Goal: Complete application form

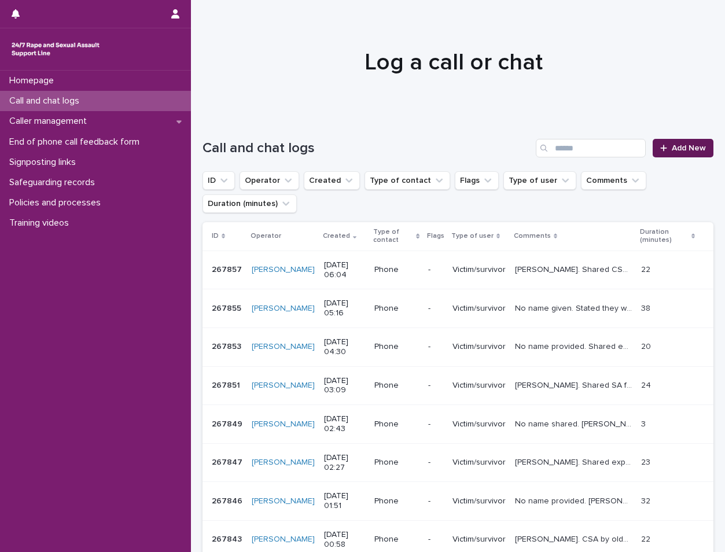
click at [682, 149] on span "Add New" at bounding box center [689, 148] width 34 height 8
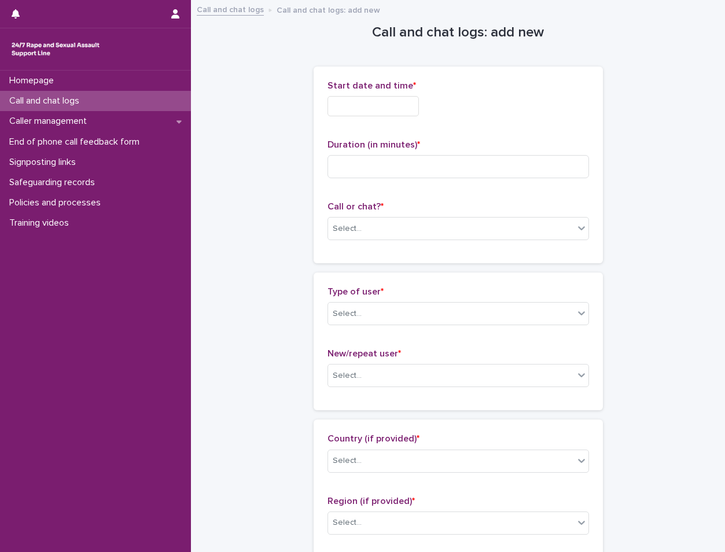
click at [359, 108] on input "text" at bounding box center [372, 106] width 91 height 20
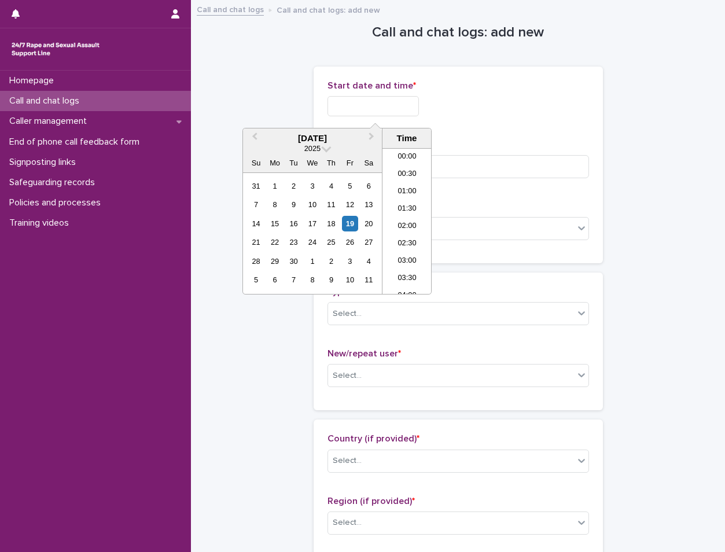
scroll to position [162, 0]
click at [418, 224] on li "06:30" at bounding box center [406, 220] width 49 height 17
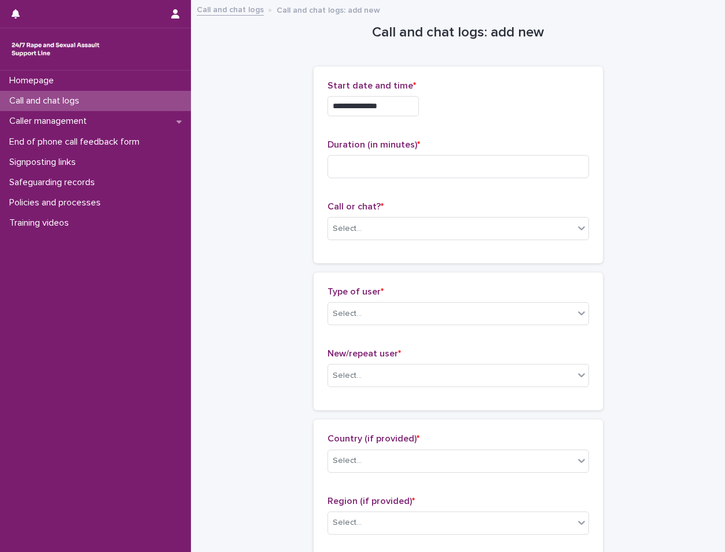
click at [417, 100] on input "**********" at bounding box center [372, 106] width 91 height 20
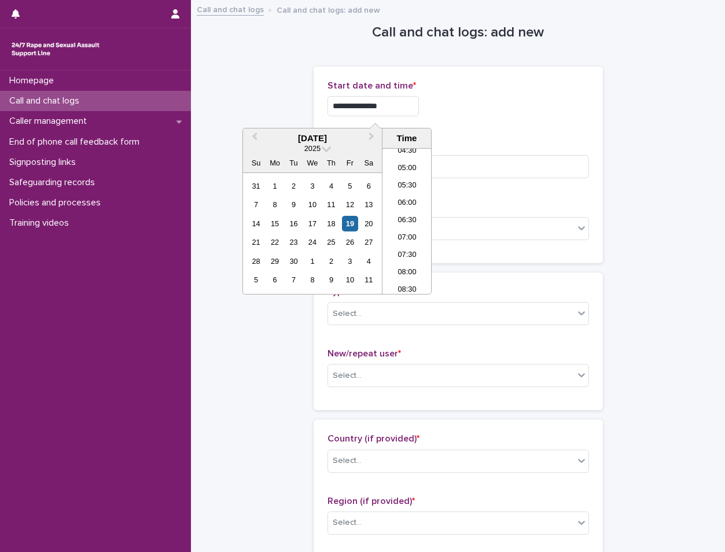
type input "**********"
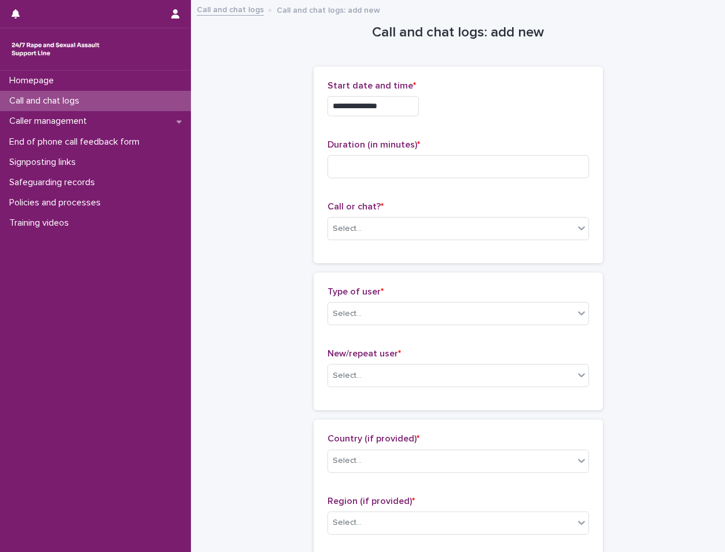
click at [450, 114] on div "**********" at bounding box center [458, 106] width 262 height 20
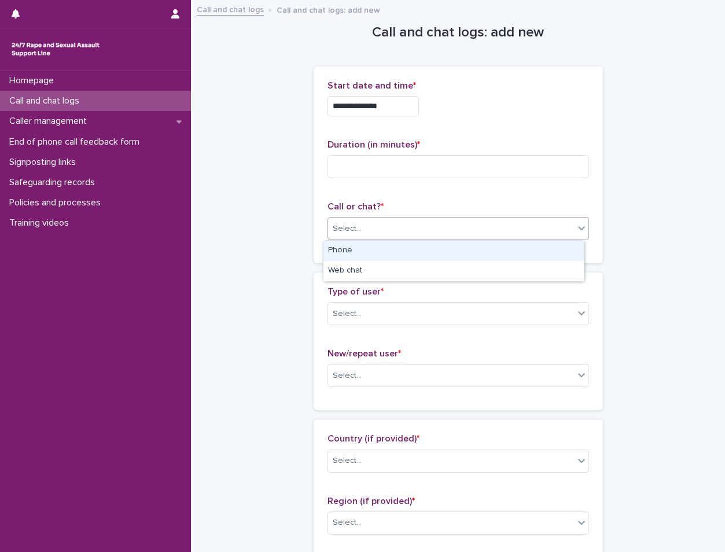
click at [388, 227] on div "Select..." at bounding box center [451, 228] width 246 height 19
click at [376, 251] on div "Phone" at bounding box center [453, 251] width 260 height 20
click at [376, 251] on div "**********" at bounding box center [458, 165] width 289 height 197
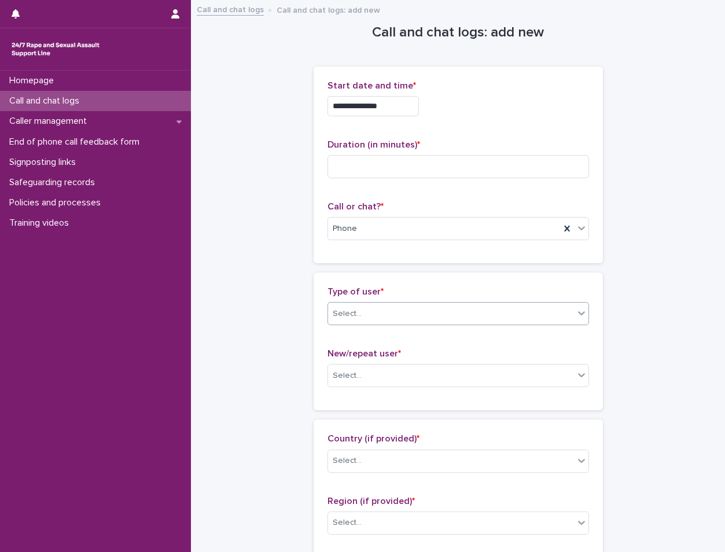
drag, startPoint x: 376, startPoint y: 251, endPoint x: 376, endPoint y: 312, distance: 61.3
click at [376, 312] on div "Select..." at bounding box center [451, 313] width 246 height 19
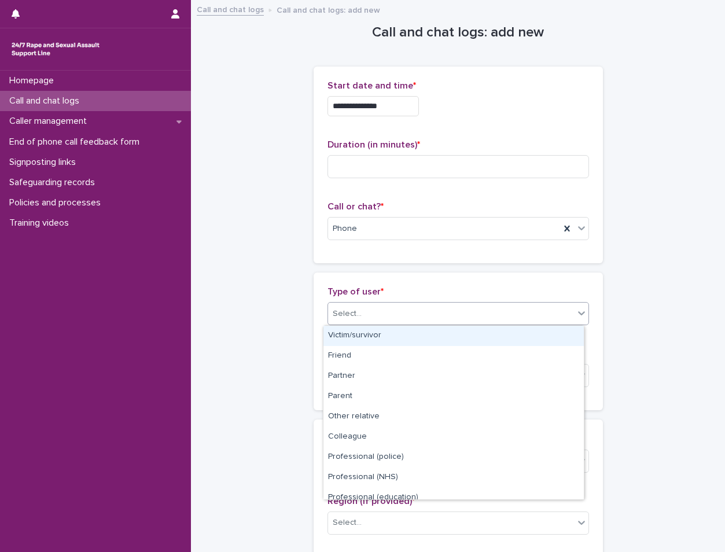
click at [376, 334] on div "Victim/survivor" at bounding box center [453, 336] width 260 height 20
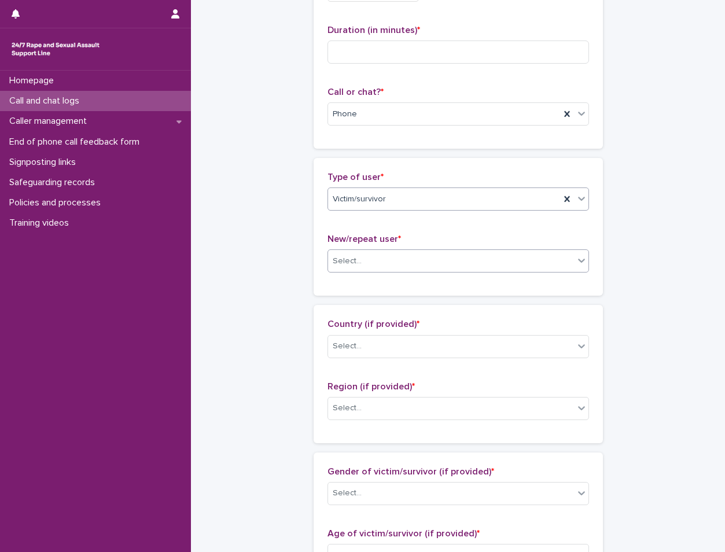
scroll to position [116, 0]
click at [429, 256] on div "Select..." at bounding box center [451, 260] width 246 height 19
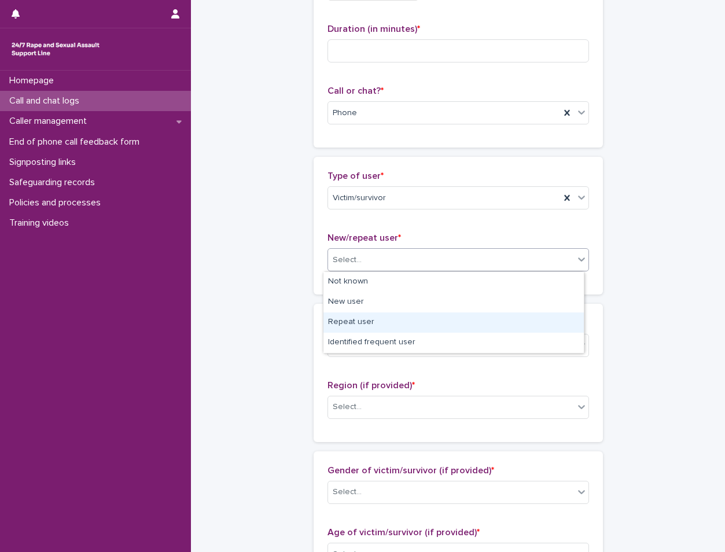
click at [390, 318] on div "Repeat user" at bounding box center [453, 322] width 260 height 20
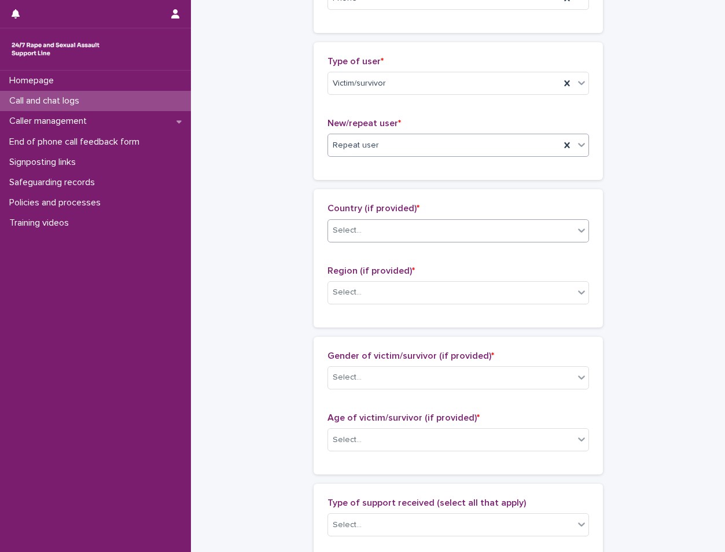
scroll to position [231, 0]
click at [388, 228] on div "Select..." at bounding box center [451, 229] width 246 height 19
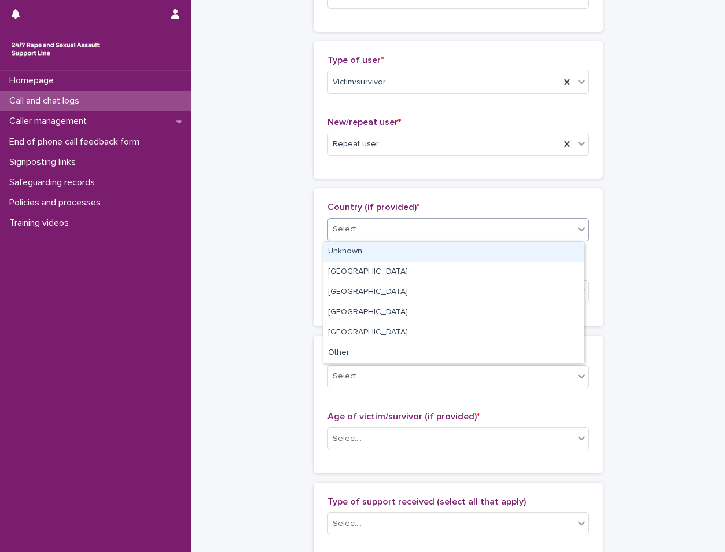
click at [384, 256] on div "Unknown" at bounding box center [453, 252] width 260 height 20
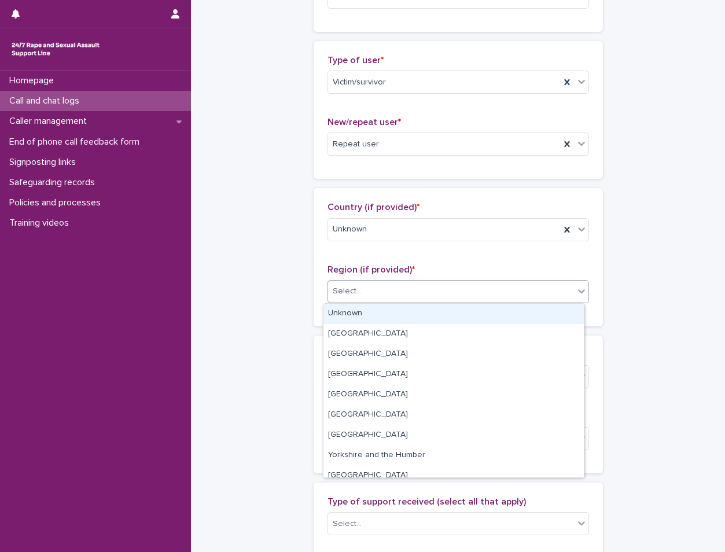
drag, startPoint x: 393, startPoint y: 296, endPoint x: 392, endPoint y: 308, distance: 12.2
click at [393, 299] on div "Select..." at bounding box center [451, 291] width 246 height 19
click at [391, 311] on div "Unknown" at bounding box center [453, 314] width 260 height 20
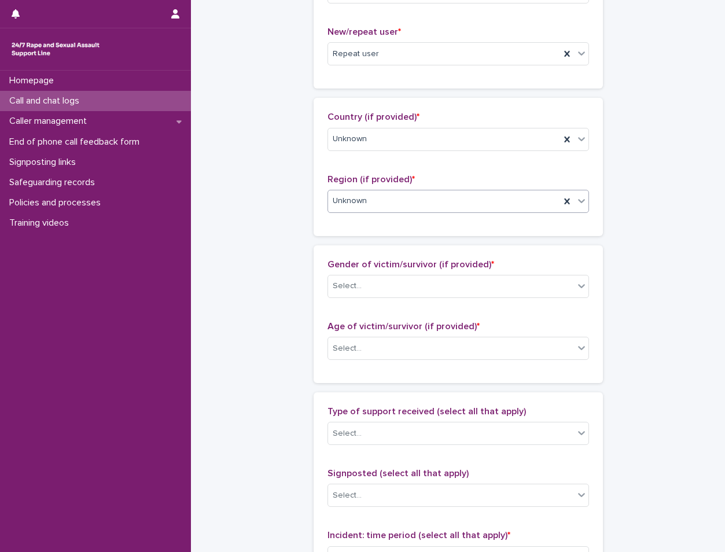
scroll to position [347, 0]
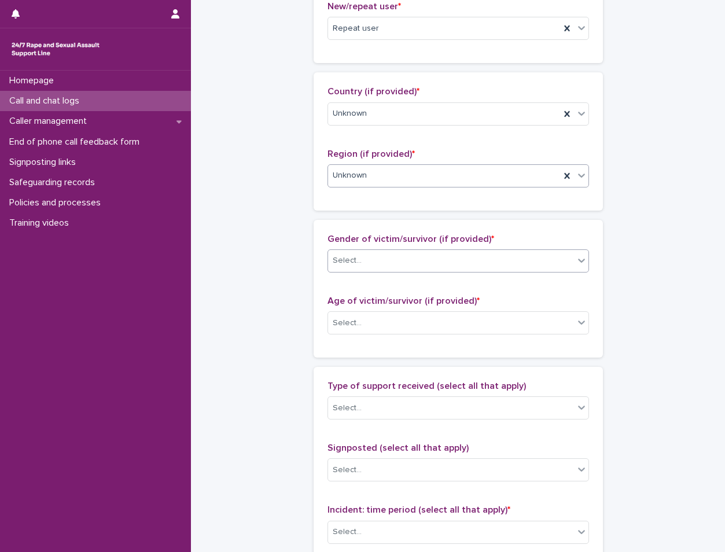
click at [371, 264] on div "Select..." at bounding box center [451, 260] width 246 height 19
click at [387, 270] on div "Select..." at bounding box center [451, 260] width 246 height 19
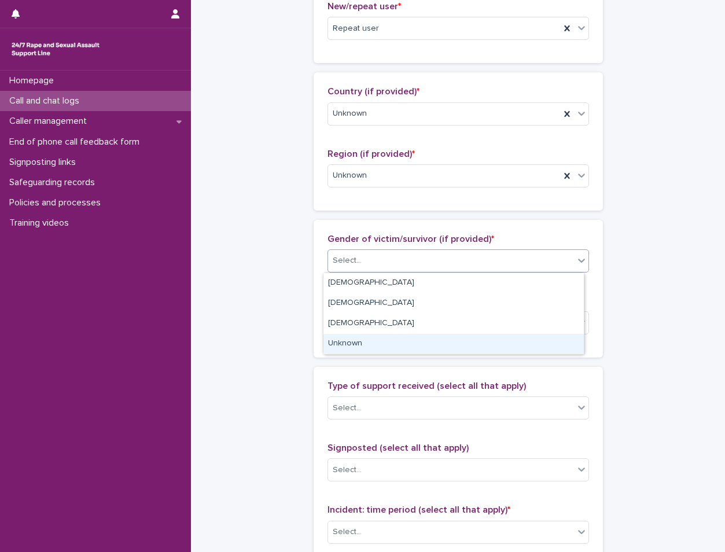
click at [377, 343] on div "Unknown" at bounding box center [453, 344] width 260 height 20
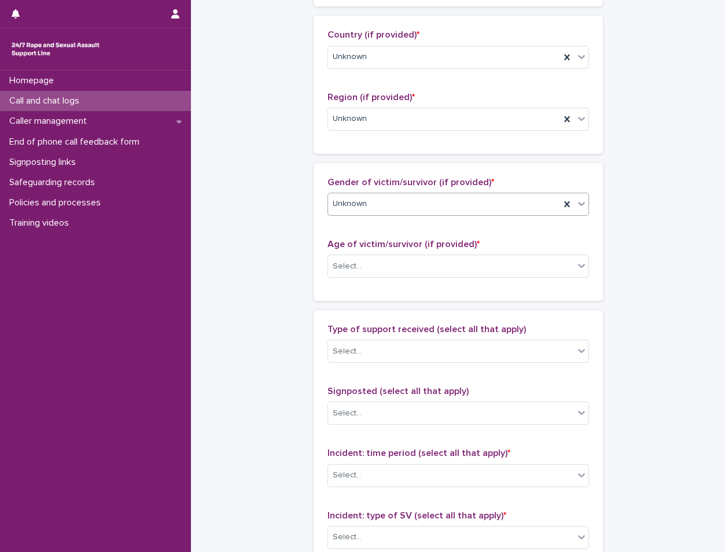
scroll to position [463, 0]
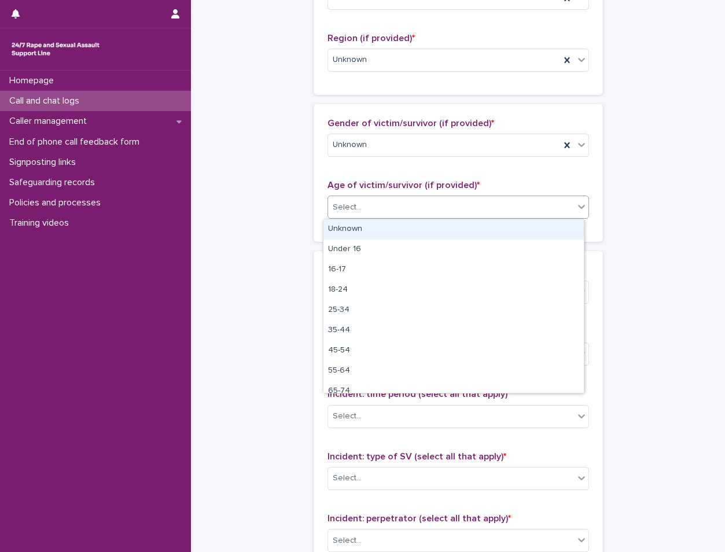
click at [393, 205] on div "Select..." at bounding box center [451, 207] width 246 height 19
click at [380, 227] on div "Unknown" at bounding box center [453, 229] width 260 height 20
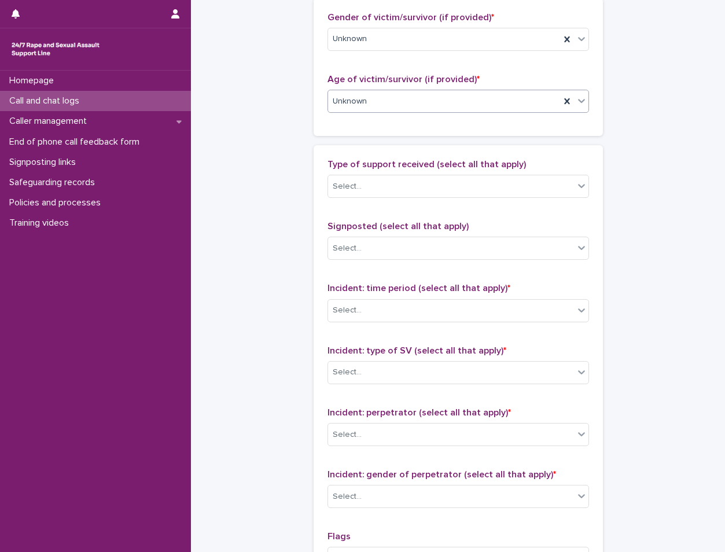
scroll to position [579, 0]
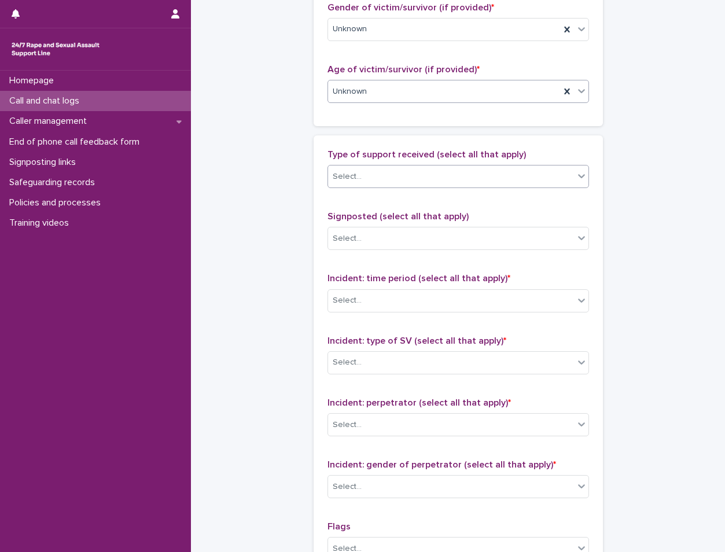
click at [395, 183] on div "Select..." at bounding box center [451, 176] width 246 height 19
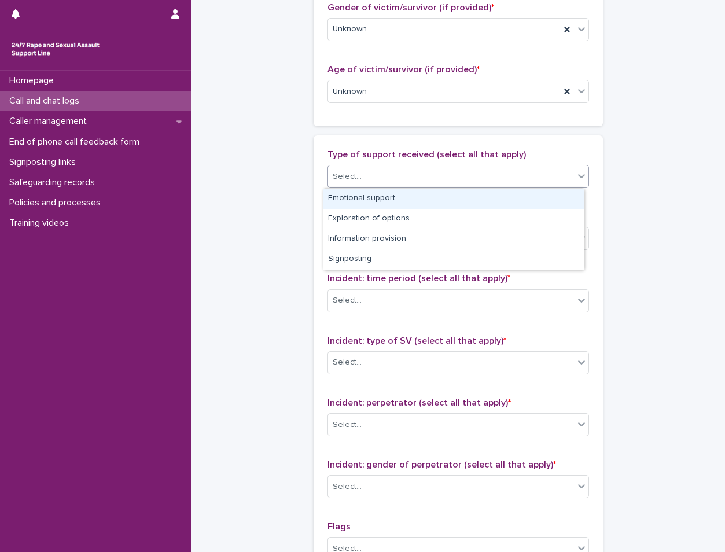
click at [382, 202] on div "Emotional support" at bounding box center [453, 199] width 260 height 20
click at [382, 202] on div "Type of support received (select all that apply) option Emotional support focus…" at bounding box center [458, 391] width 262 height 484
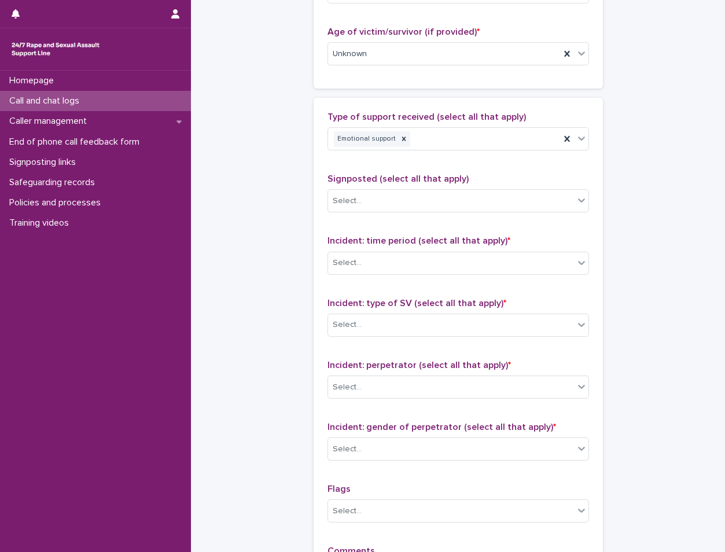
scroll to position [636, 0]
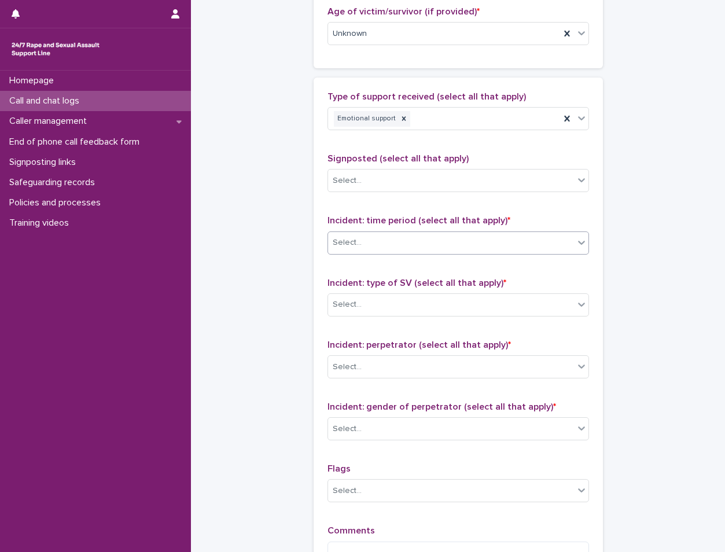
click at [389, 247] on div "Select..." at bounding box center [451, 242] width 246 height 19
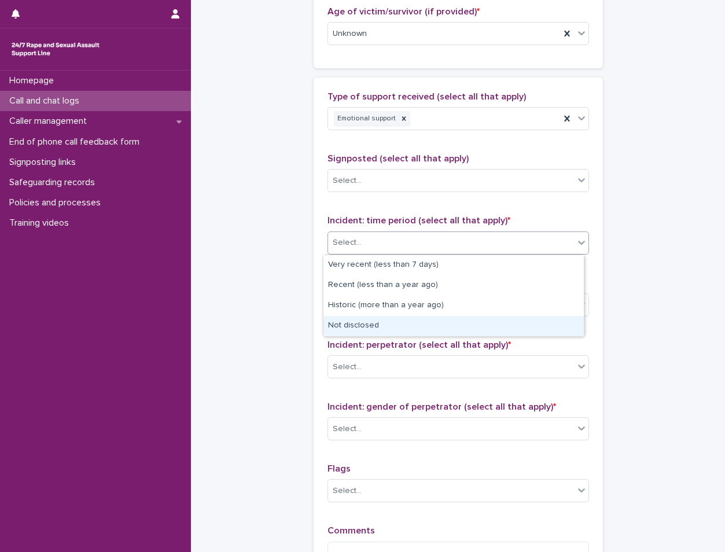
click at [358, 326] on div "Not disclosed" at bounding box center [453, 326] width 260 height 20
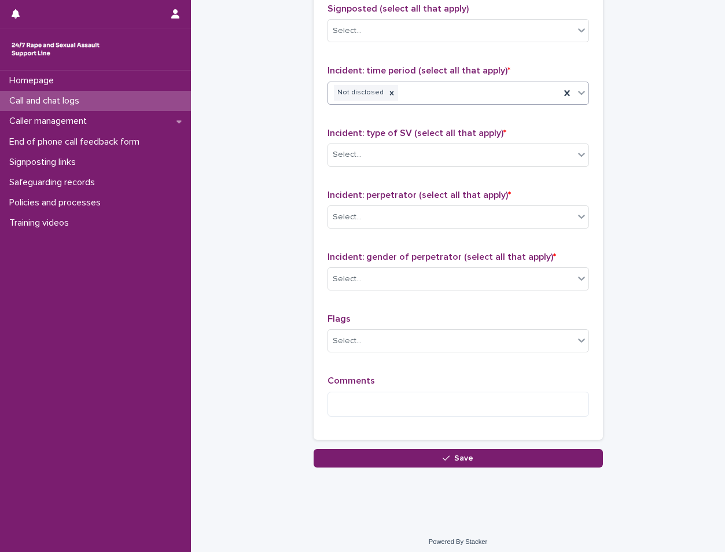
scroll to position [792, 0]
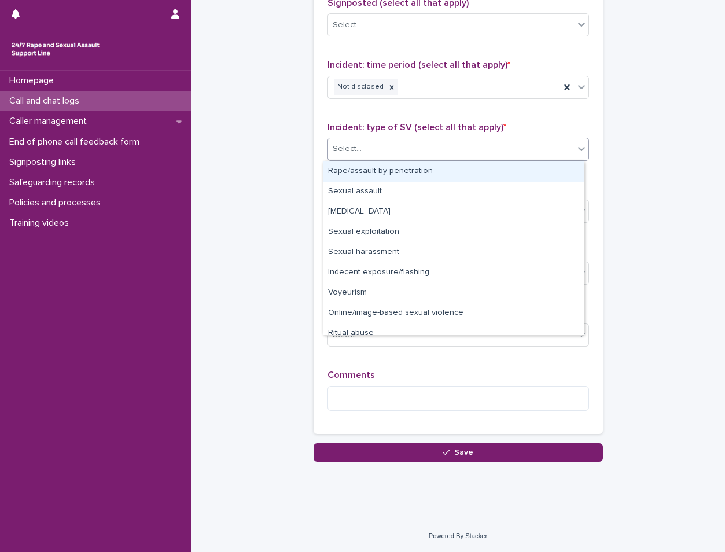
click at [362, 160] on body "**********" at bounding box center [362, 276] width 725 height 552
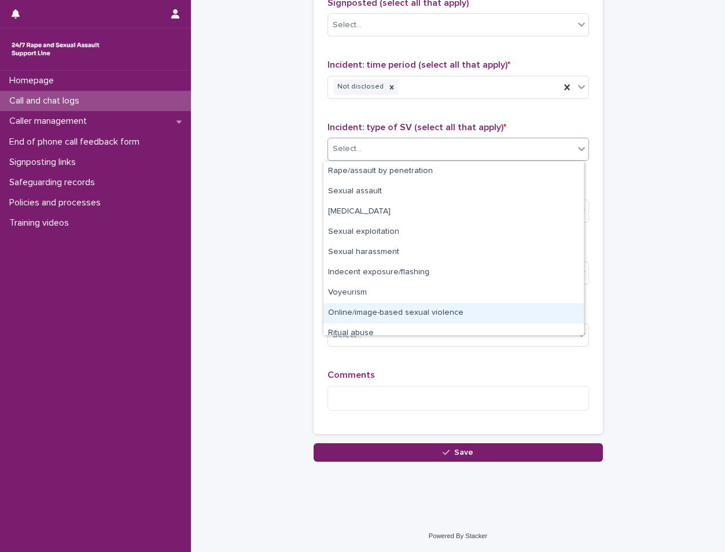
scroll to position [29, 0]
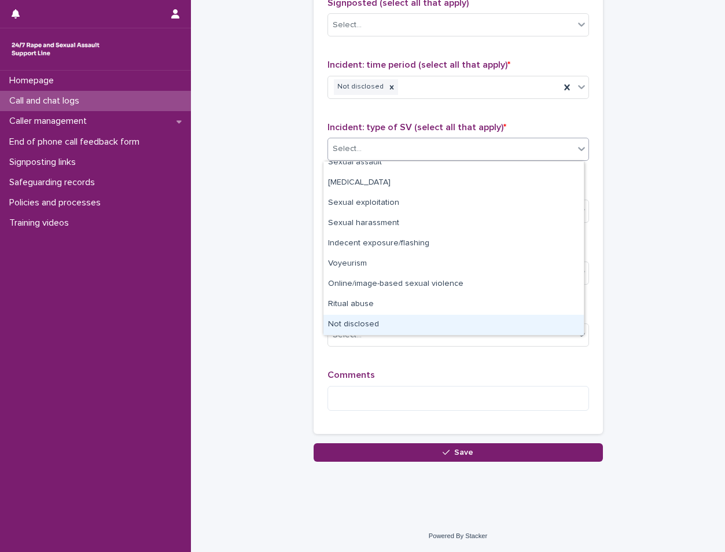
click at [388, 322] on div "Not disclosed" at bounding box center [453, 325] width 260 height 20
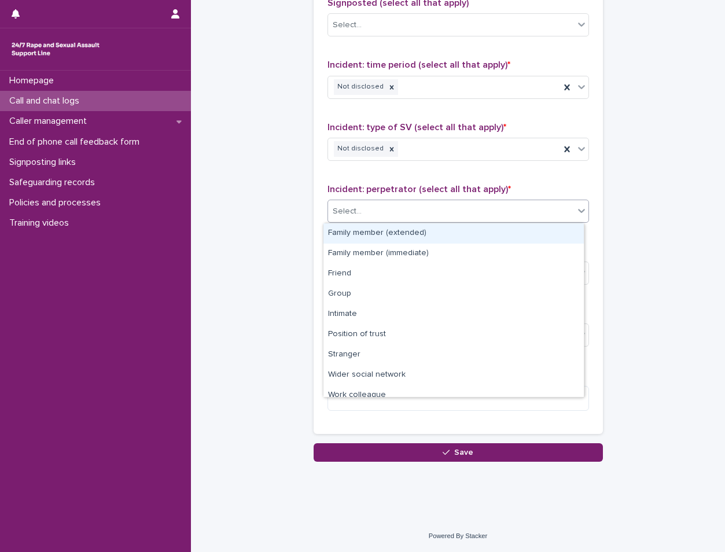
click at [391, 218] on div "Select..." at bounding box center [451, 211] width 246 height 19
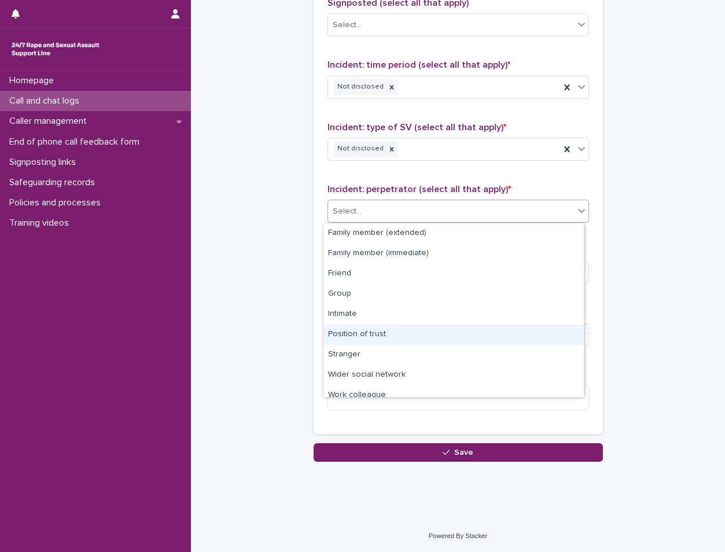
scroll to position [49, 0]
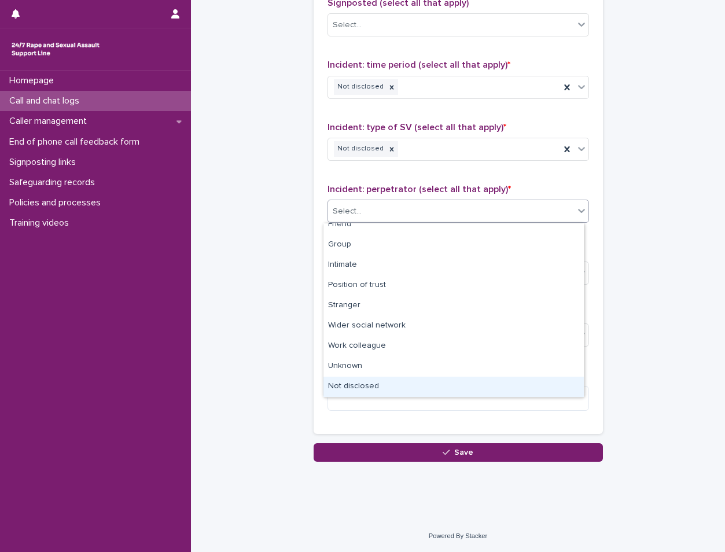
click at [399, 380] on div "Not disclosed" at bounding box center [453, 387] width 260 height 20
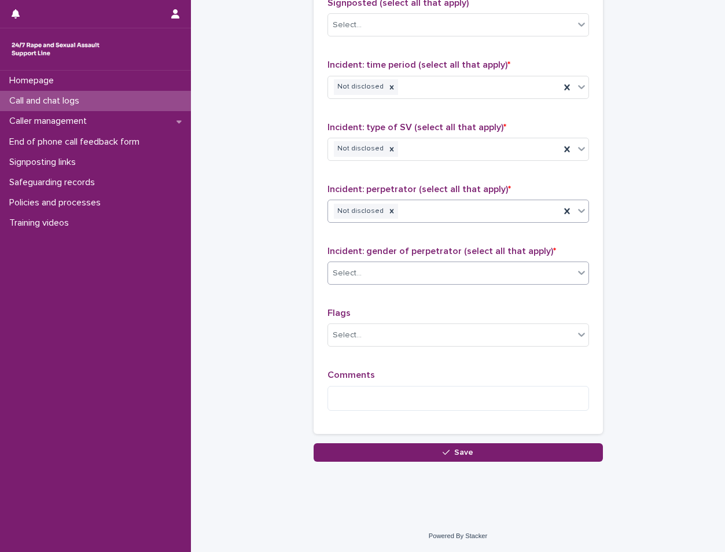
click at [403, 277] on div "Select..." at bounding box center [451, 273] width 246 height 19
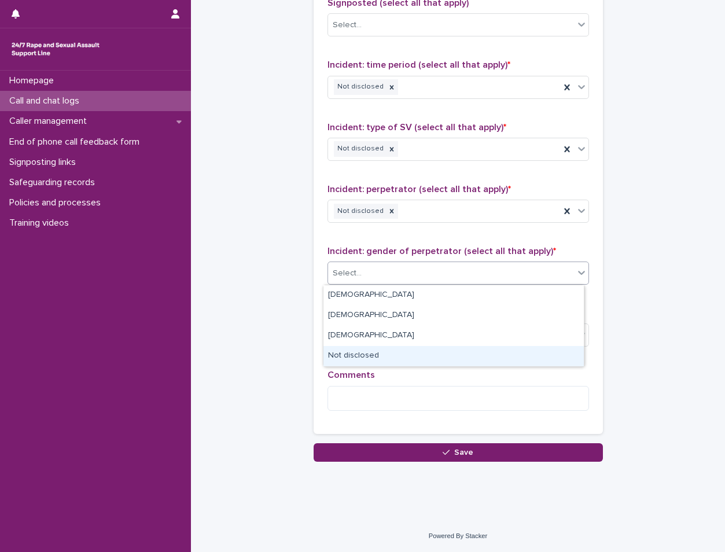
click at [382, 348] on div "Not disclosed" at bounding box center [453, 356] width 260 height 20
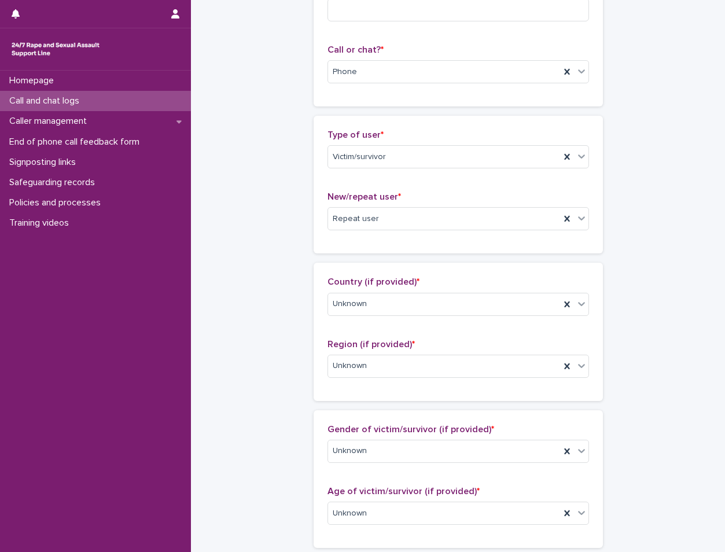
scroll to position [0, 0]
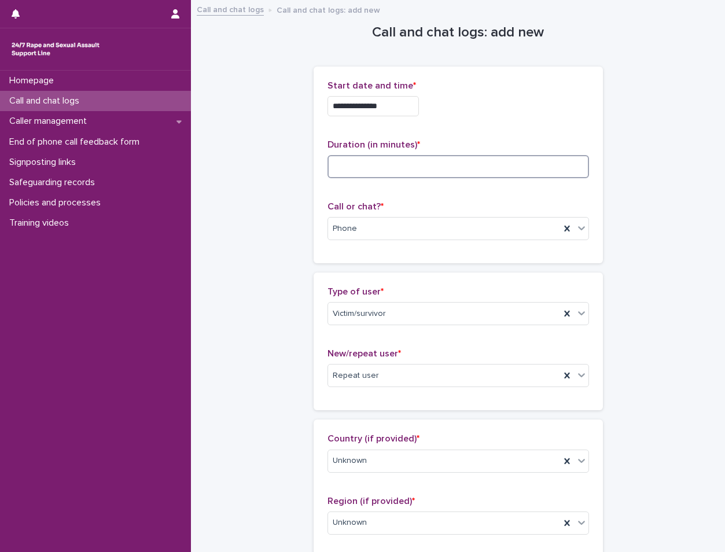
click at [360, 173] on input at bounding box center [458, 166] width 262 height 23
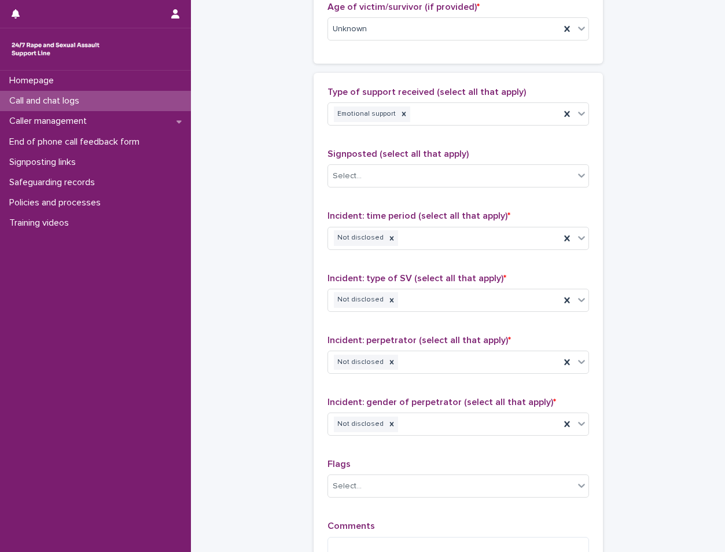
scroll to position [792, 0]
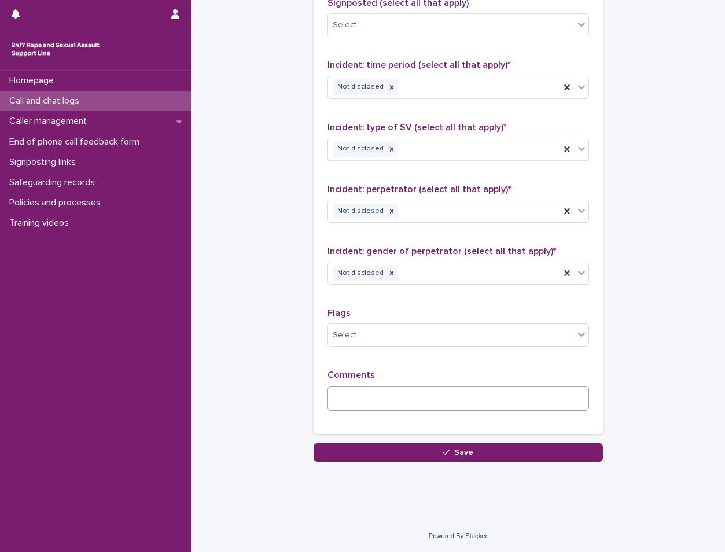
type input "**"
click at [414, 406] on textarea at bounding box center [458, 398] width 262 height 25
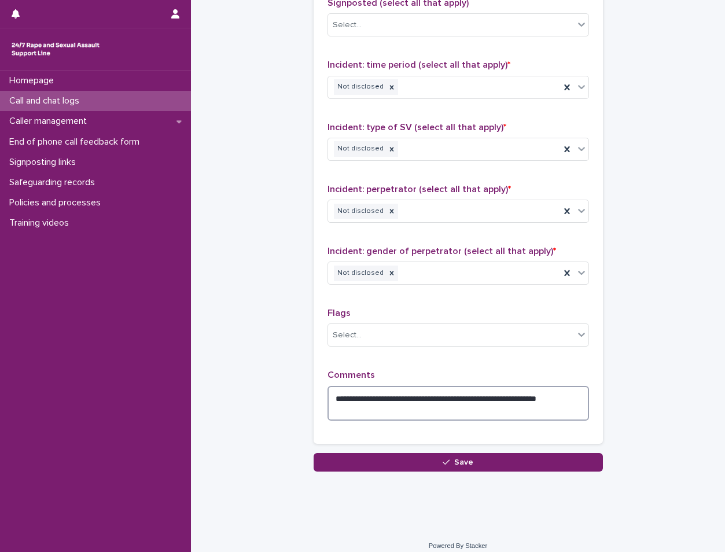
type textarea "**********"
click at [450, 450] on div "**********" at bounding box center [458, 187] width 289 height 531
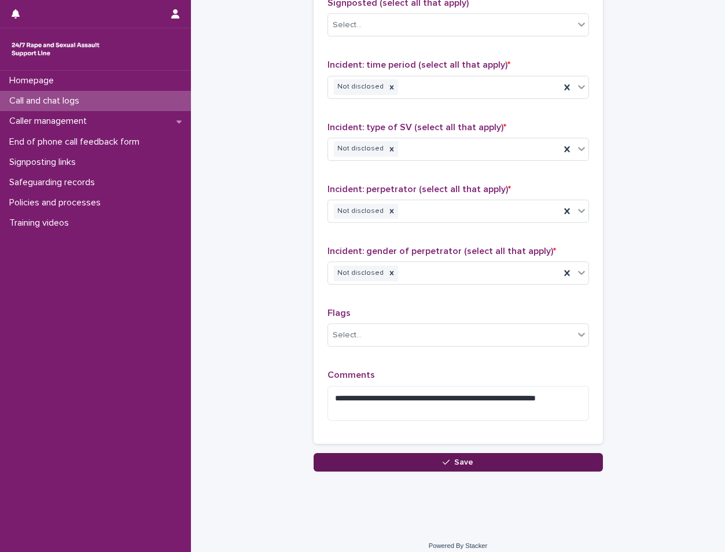
click at [458, 463] on span "Save" at bounding box center [463, 462] width 19 height 8
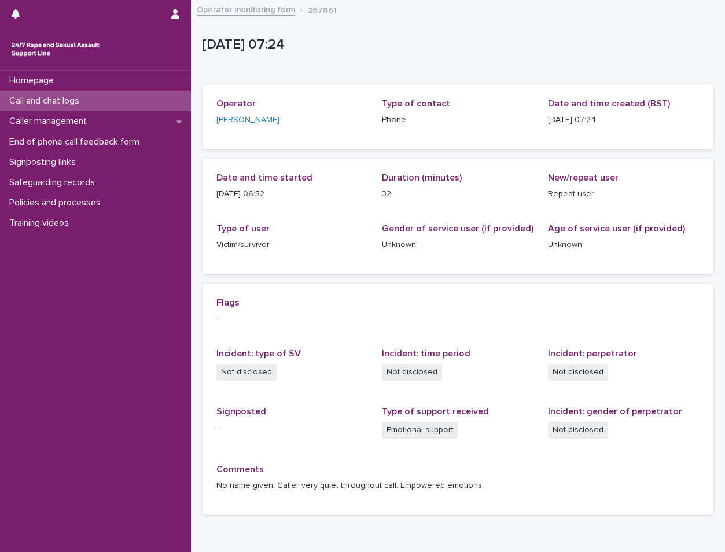
click at [110, 92] on div "Call and chat logs" at bounding box center [95, 101] width 191 height 20
